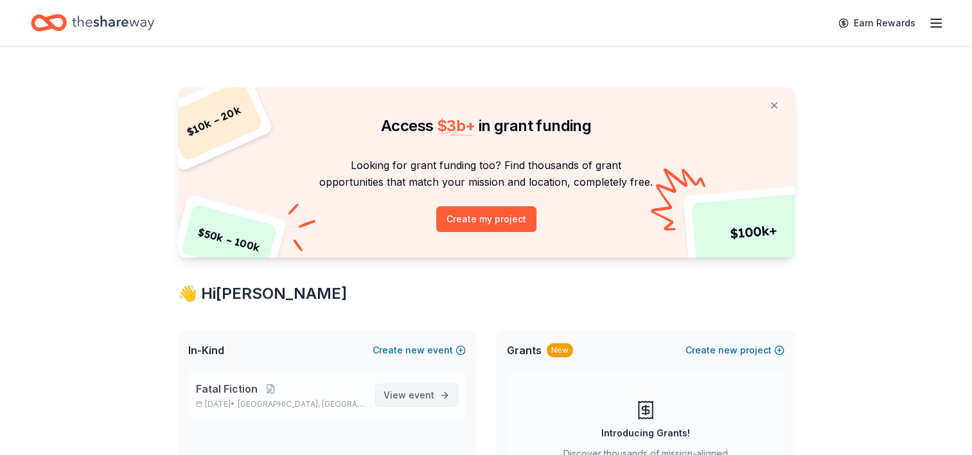
click at [407, 394] on span "View event" at bounding box center [409, 394] width 51 height 15
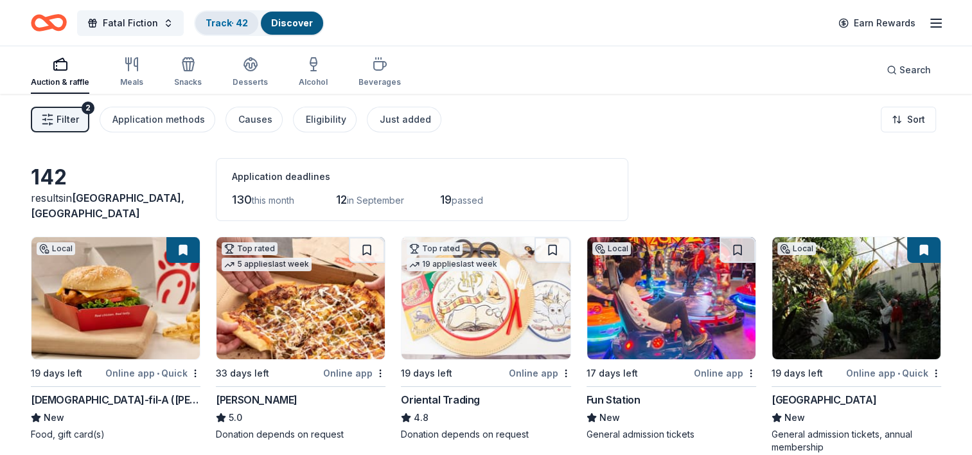
click at [220, 18] on link "Track · 42" at bounding box center [227, 22] width 42 height 11
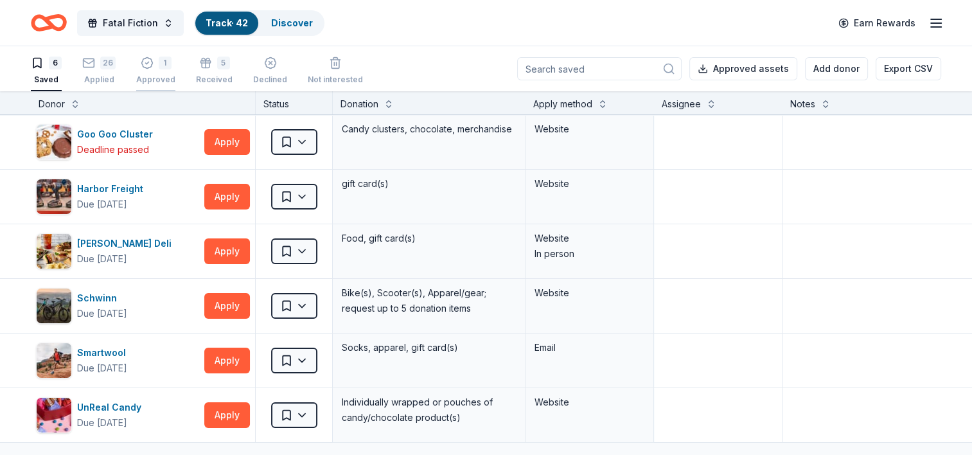
click at [164, 79] on div "Approved" at bounding box center [155, 80] width 39 height 10
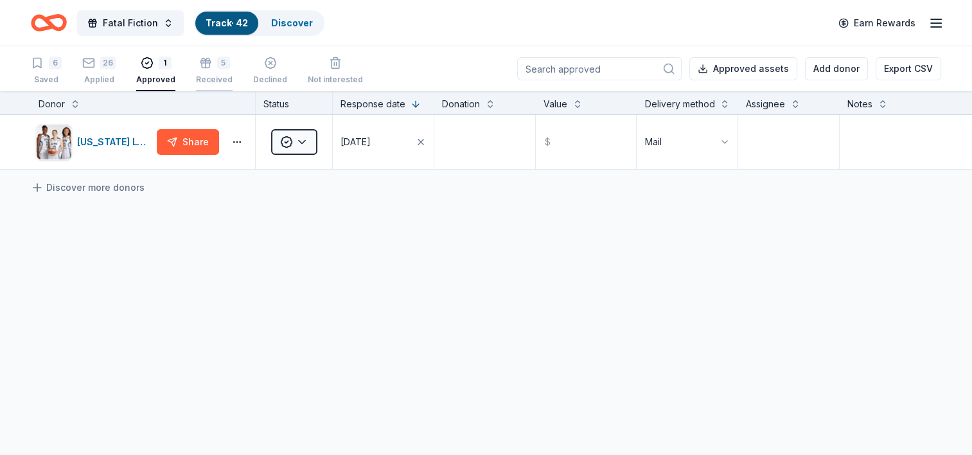
click at [208, 75] on div "Received" at bounding box center [214, 80] width 37 height 10
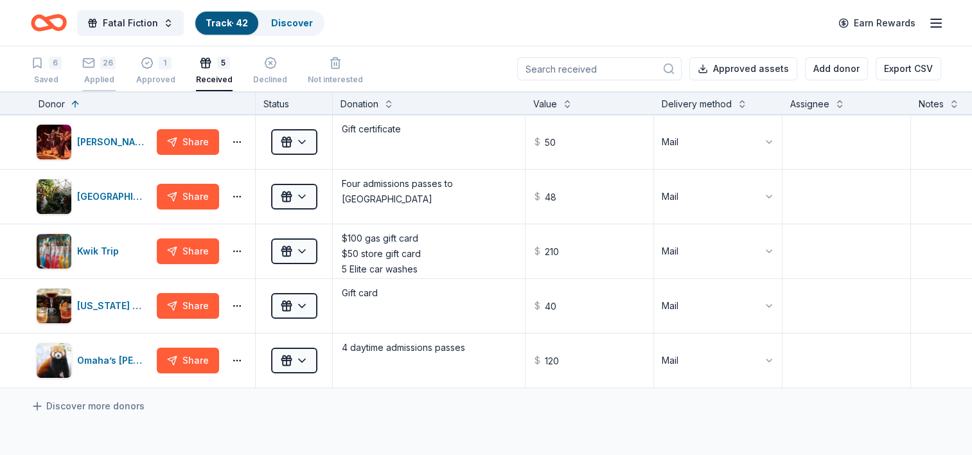
click at [97, 69] on div "26 Applied" at bounding box center [98, 71] width 33 height 28
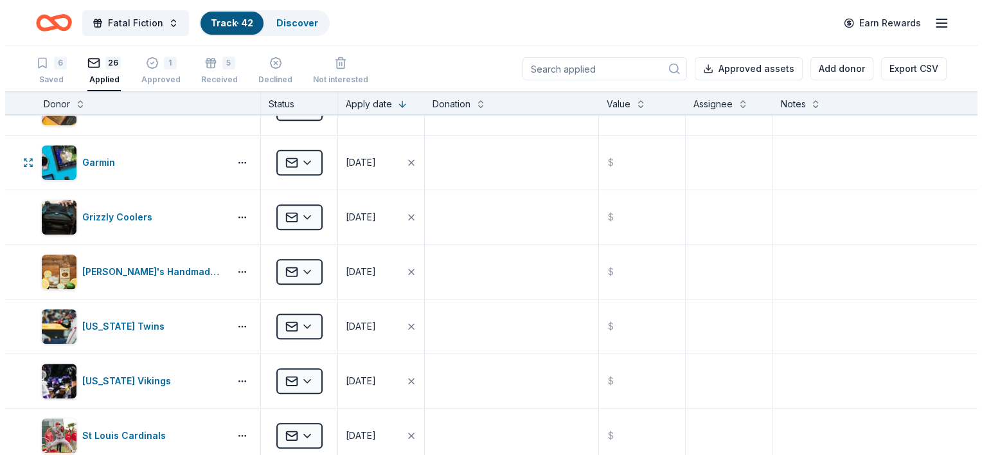
scroll to position [1092, 0]
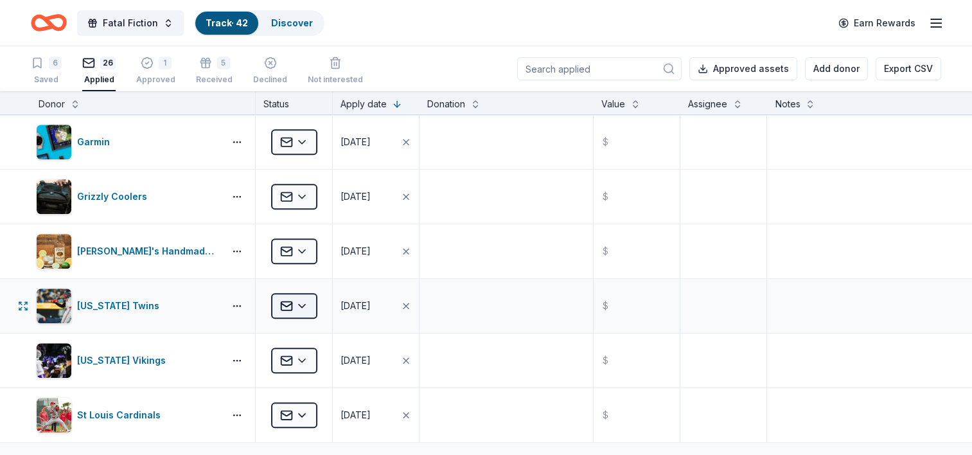
click at [300, 305] on html "Fatal Fiction Track · 42 Discover Earn Rewards 6 Saved 26 Applied 1 Approved 5 …" at bounding box center [486, 227] width 972 height 455
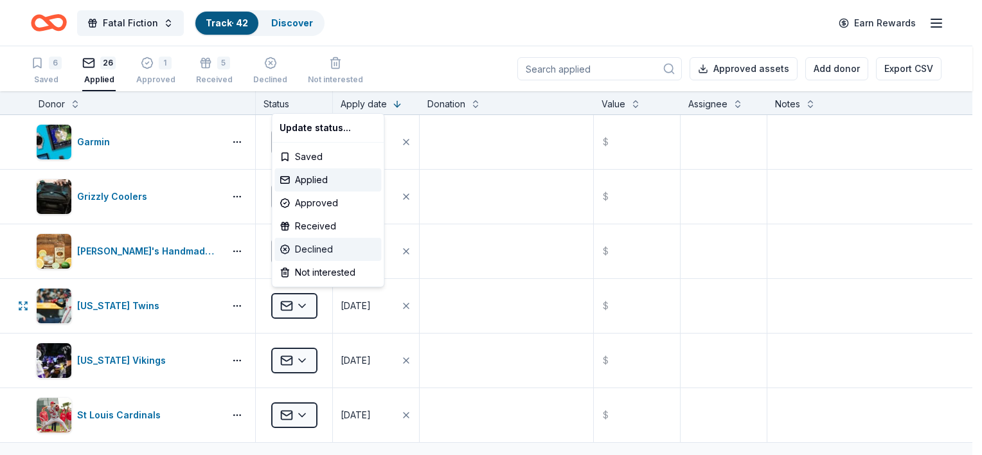
click at [295, 251] on div "Declined" at bounding box center [327, 249] width 107 height 23
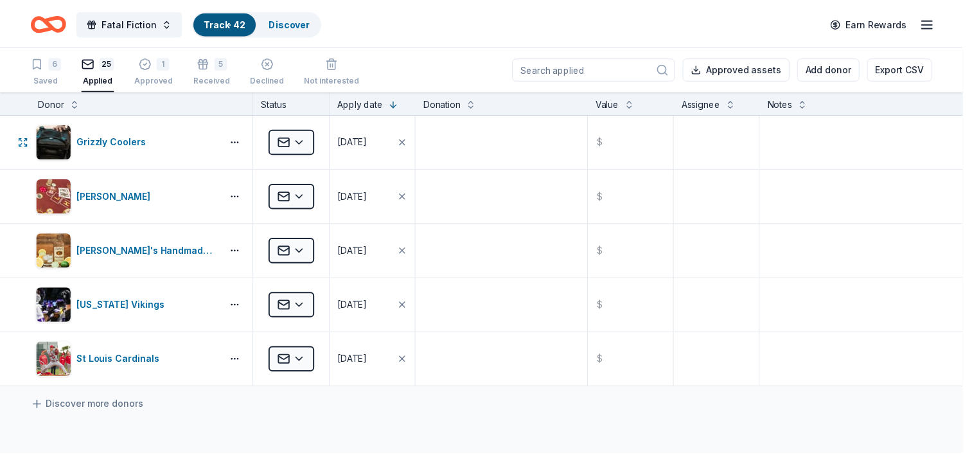
scroll to position [983, 0]
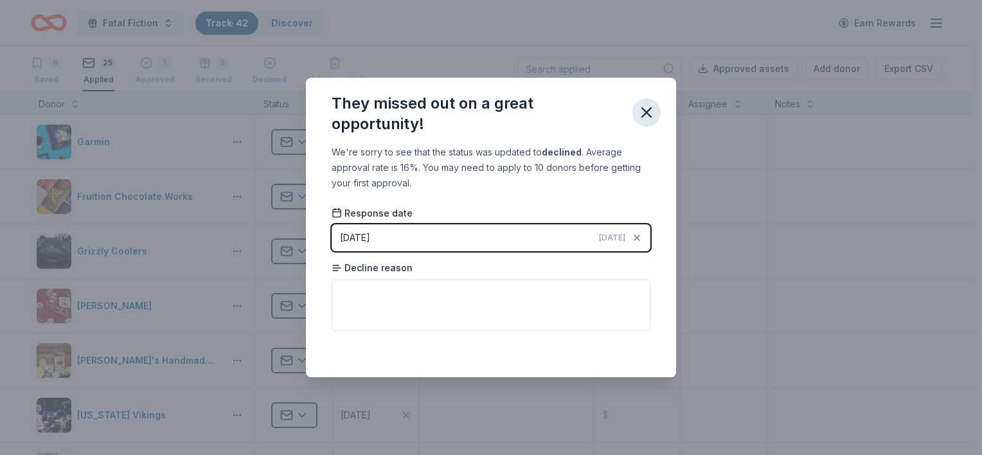
click at [646, 112] on icon "button" at bounding box center [646, 112] width 9 height 9
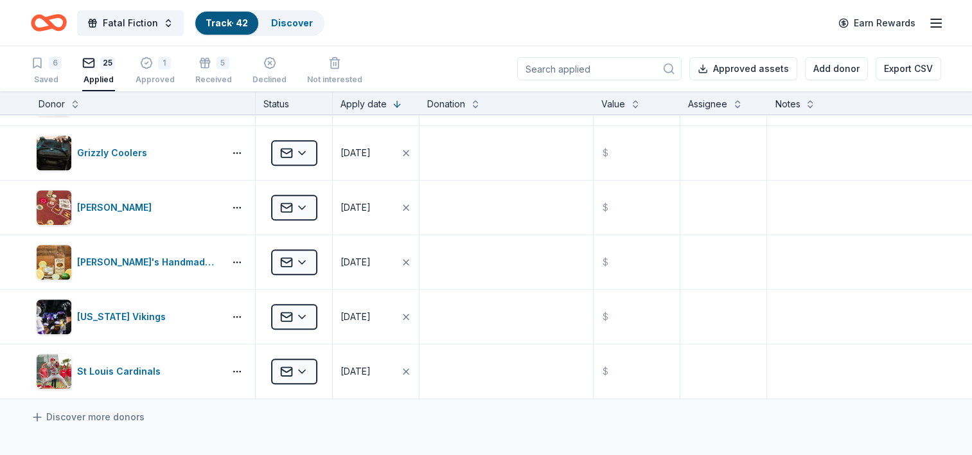
scroll to position [1006, 0]
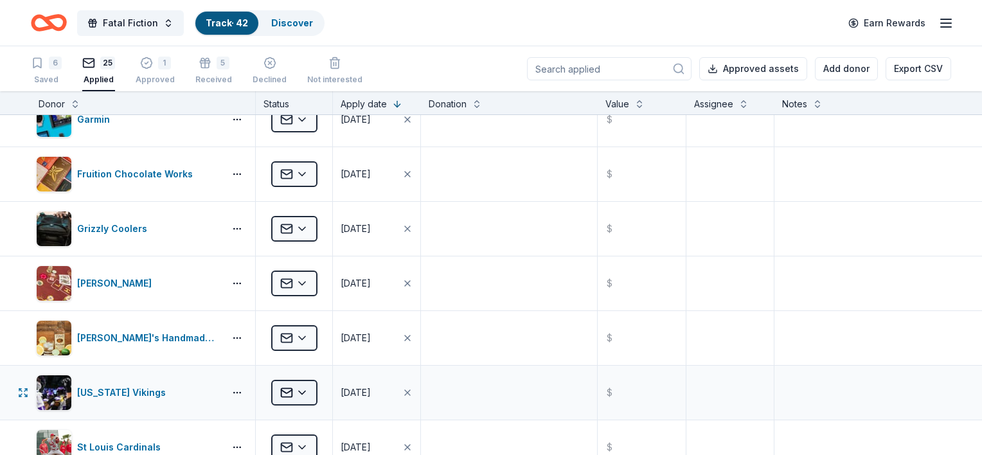
click at [308, 387] on html "Fatal Fiction Track · 42 Discover Earn Rewards 6 Saved 25 Applied 1 Approved 5 …" at bounding box center [491, 227] width 982 height 455
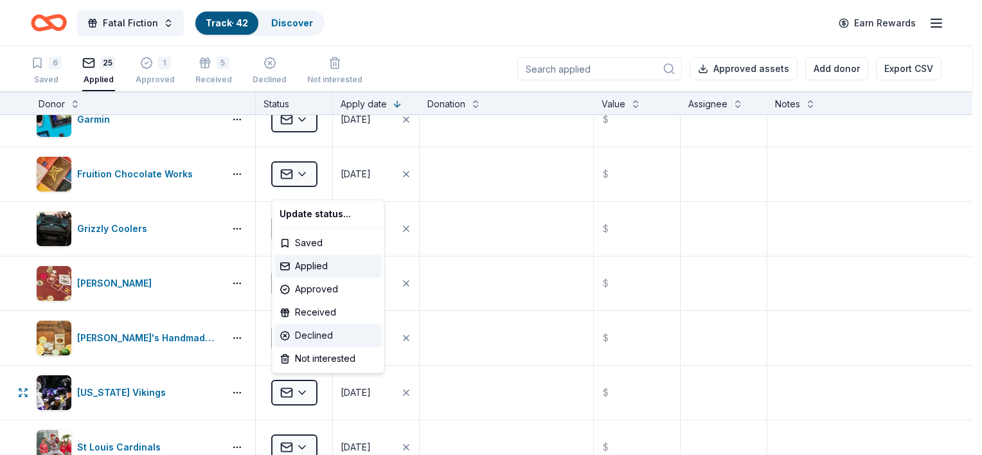
click at [303, 335] on div "Declined" at bounding box center [327, 335] width 107 height 23
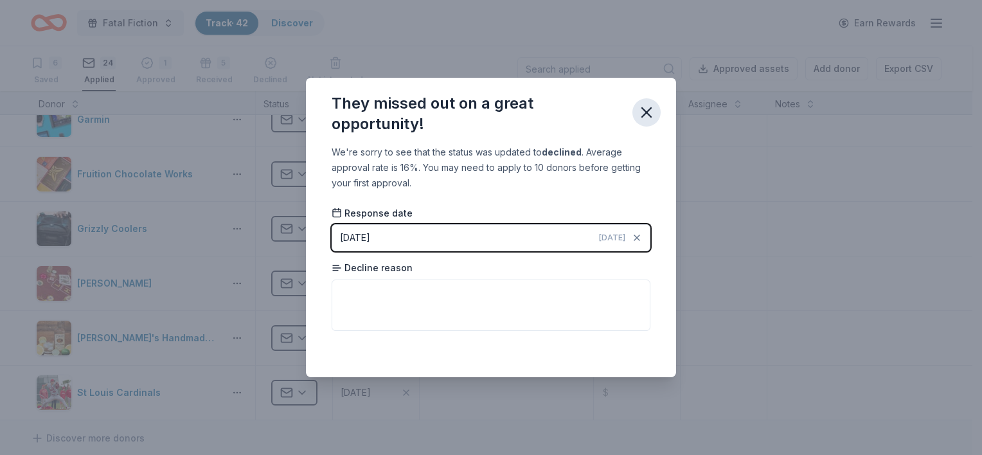
click at [652, 110] on icon "button" at bounding box center [646, 112] width 18 height 18
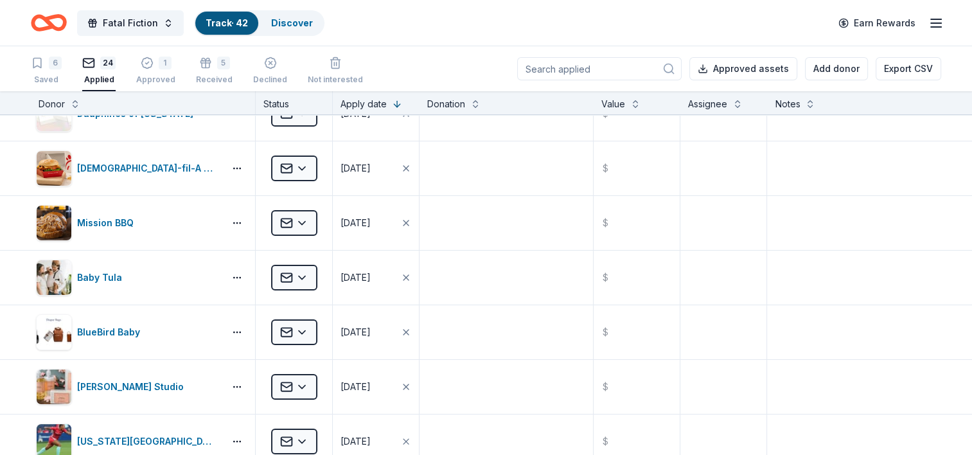
scroll to position [0, 0]
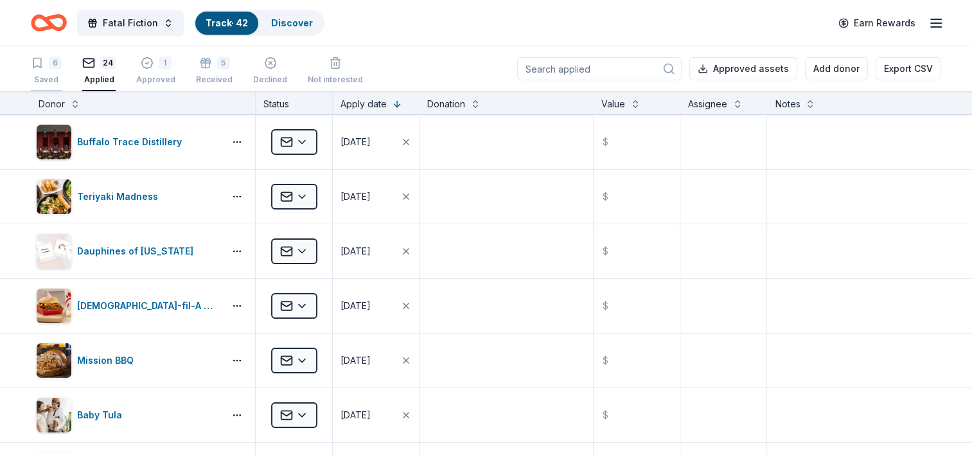
click at [40, 70] on div "6 Saved" at bounding box center [46, 71] width 31 height 28
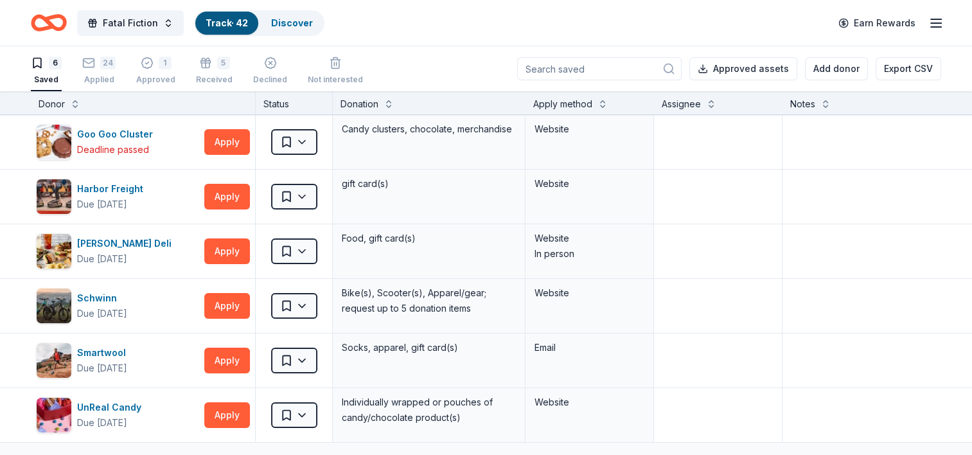
click at [40, 70] on div "6 Saved" at bounding box center [46, 71] width 31 height 28
